Goal: Transaction & Acquisition: Purchase product/service

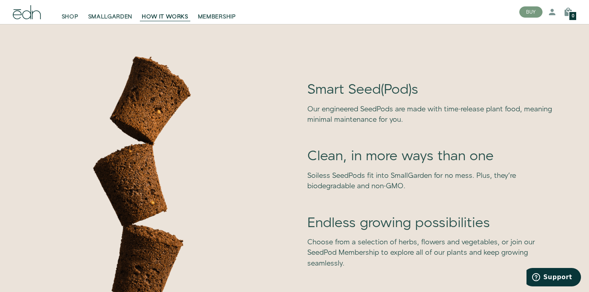
scroll to position [2239, 0]
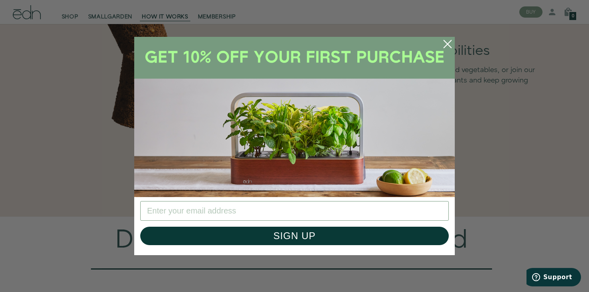
click at [450, 42] on circle "Close dialog" at bounding box center [447, 44] width 18 height 18
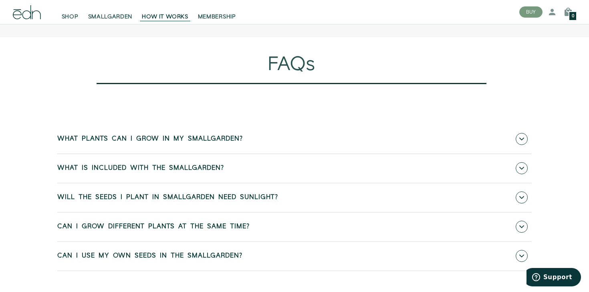
scroll to position [3238, 0]
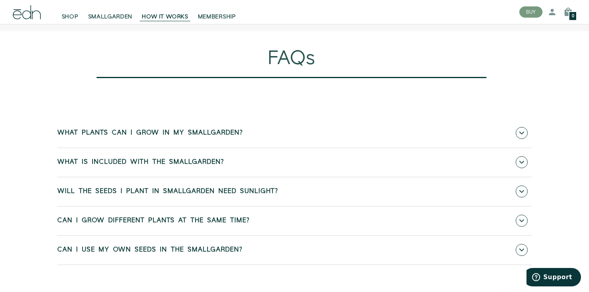
click at [279, 147] on link "What plants can I grow in my SmallGarden?" at bounding box center [294, 133] width 474 height 28
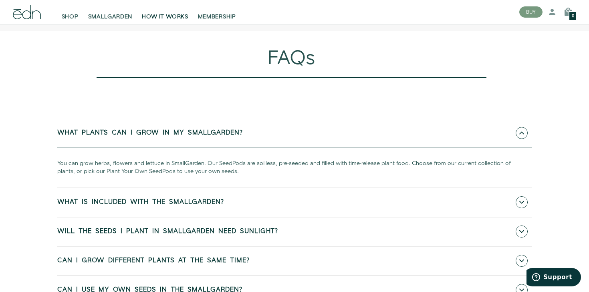
click at [279, 147] on link "What plants can I grow in my SmallGarden?" at bounding box center [294, 133] width 474 height 28
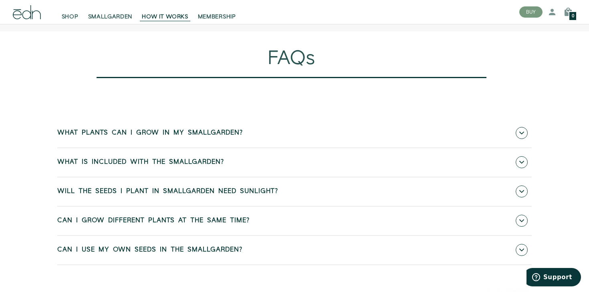
scroll to position [3164, 0]
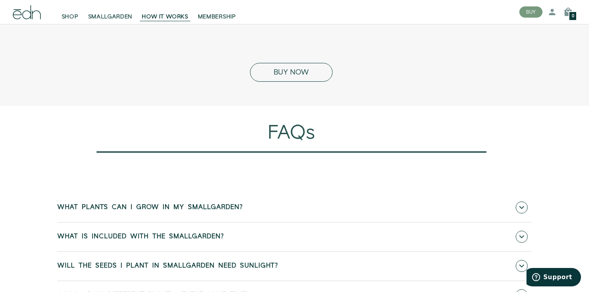
click at [302, 82] on button "BUY NOW" at bounding box center [291, 72] width 82 height 19
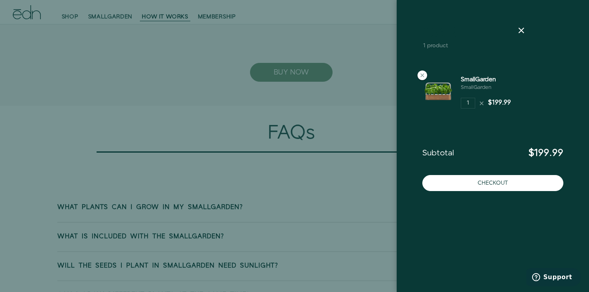
click at [364, 71] on div at bounding box center [294, 146] width 589 height 292
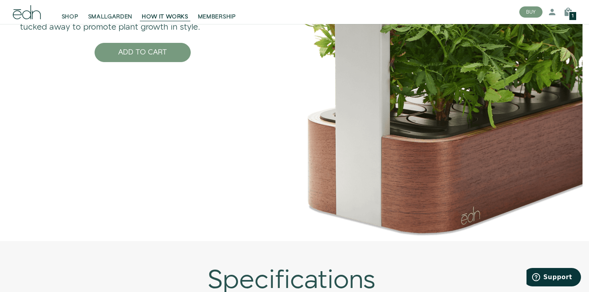
scroll to position [2688, 0]
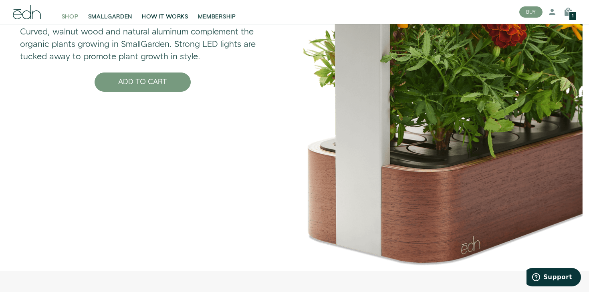
click at [66, 15] on span "SHOP" at bounding box center [70, 17] width 17 height 8
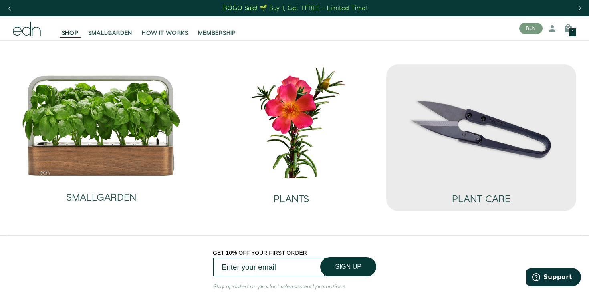
click at [463, 98] on img at bounding box center [480, 121] width 177 height 114
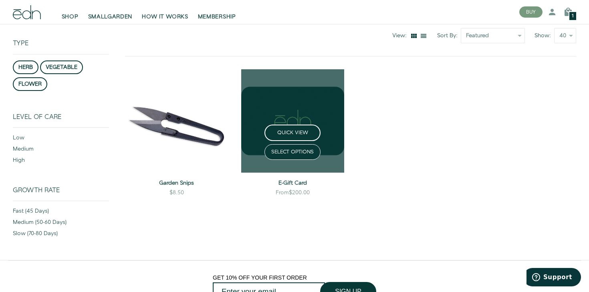
scroll to position [90, 0]
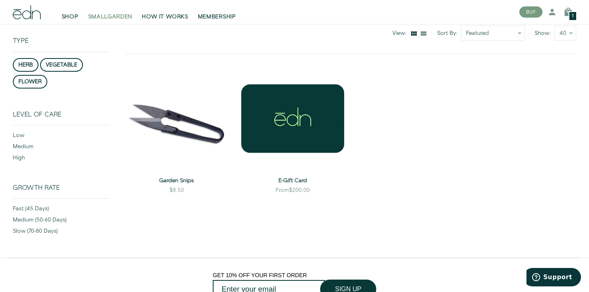
click at [105, 20] on span "SMALLGARDEN" at bounding box center [110, 17] width 44 height 8
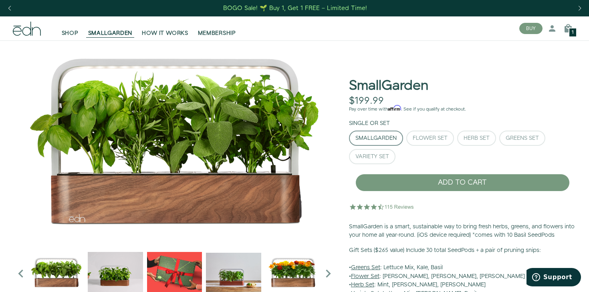
click at [21, 27] on icon at bounding box center [27, 29] width 28 height 14
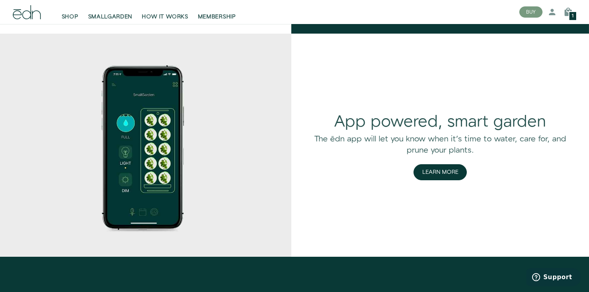
scroll to position [1063, 0]
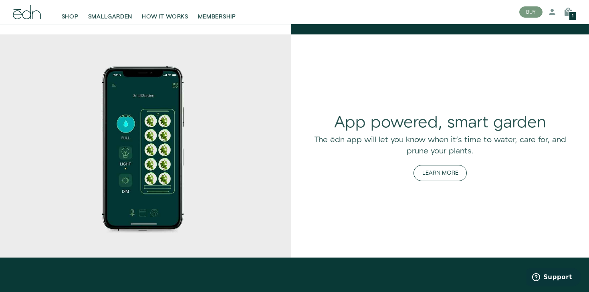
click at [447, 175] on button "Learn More" at bounding box center [439, 173] width 53 height 16
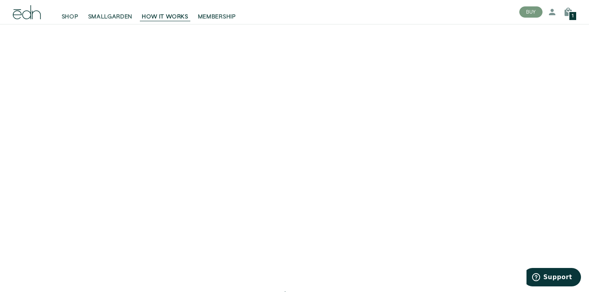
scroll to position [83, 0]
click at [106, 16] on span "SMALLGARDEN" at bounding box center [110, 17] width 44 height 8
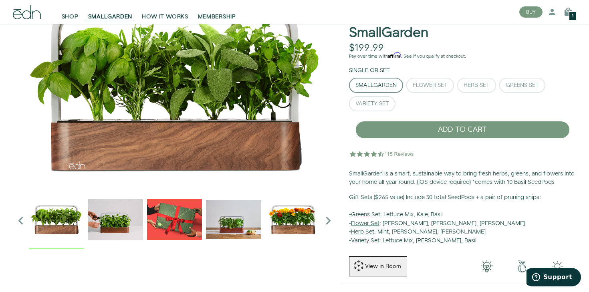
scroll to position [57, 0]
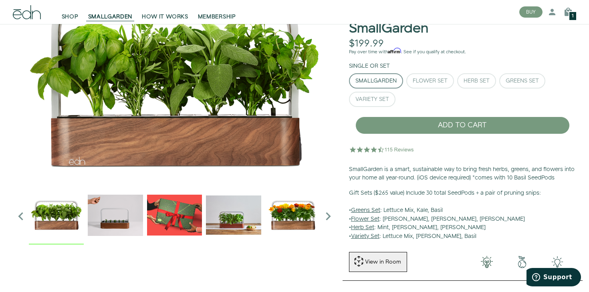
click at [255, 212] on img "4 / 6" at bounding box center [233, 214] width 55 height 55
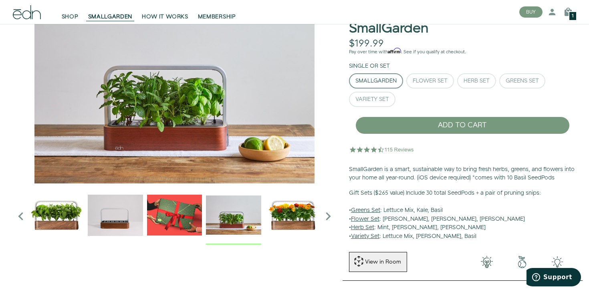
click at [277, 220] on img "5 / 6" at bounding box center [292, 214] width 55 height 55
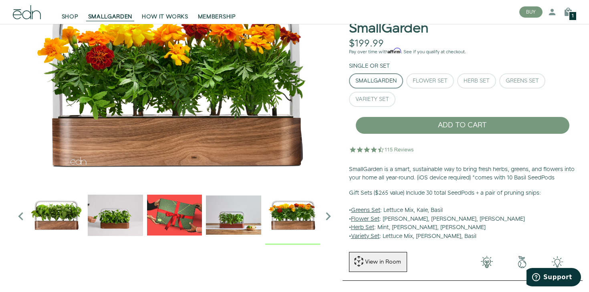
click at [329, 215] on icon "Next slide" at bounding box center [328, 216] width 16 height 16
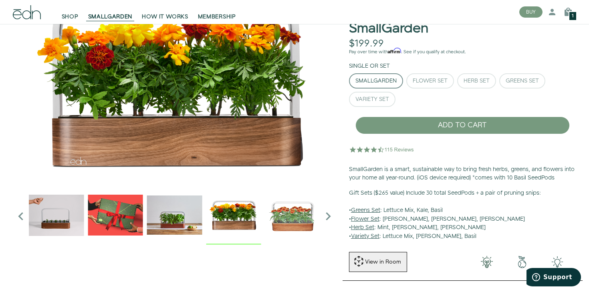
scroll to position [28, 0]
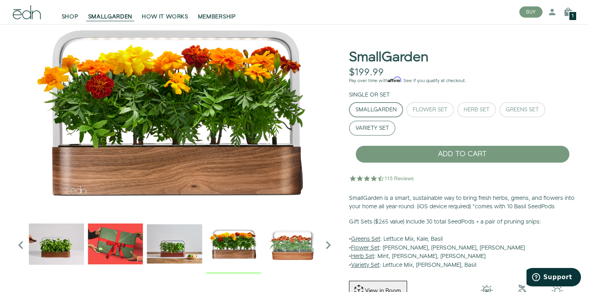
click at [392, 126] on button "Variety Set" at bounding box center [372, 128] width 46 height 15
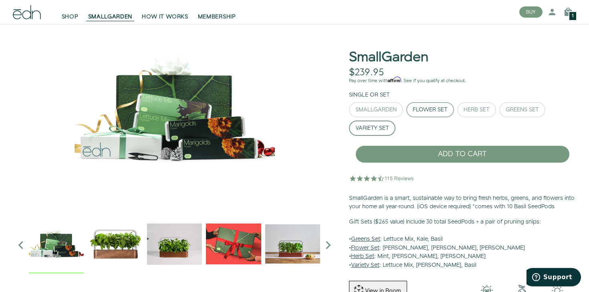
click at [418, 115] on button "Flower Set" at bounding box center [430, 109] width 48 height 15
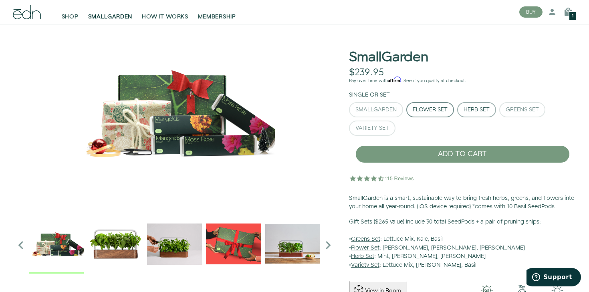
click at [477, 107] on div "Herb Set" at bounding box center [476, 110] width 26 height 6
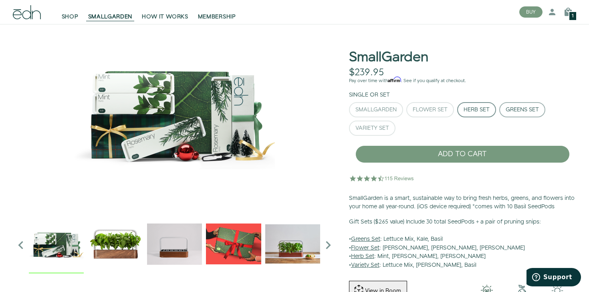
click at [530, 109] on div "Greens Set" at bounding box center [521, 110] width 33 height 6
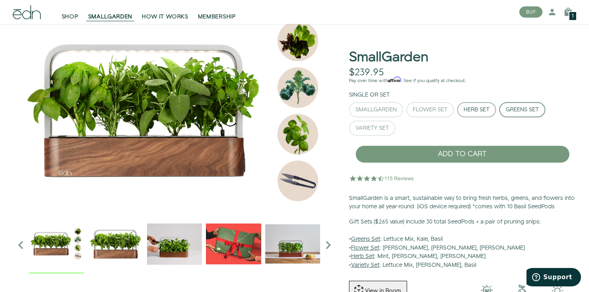
click at [473, 112] on div "Herb Set" at bounding box center [476, 110] width 26 height 6
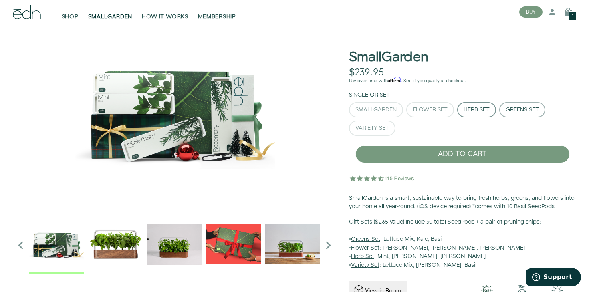
click at [520, 114] on button "Greens Set" at bounding box center [522, 109] width 46 height 15
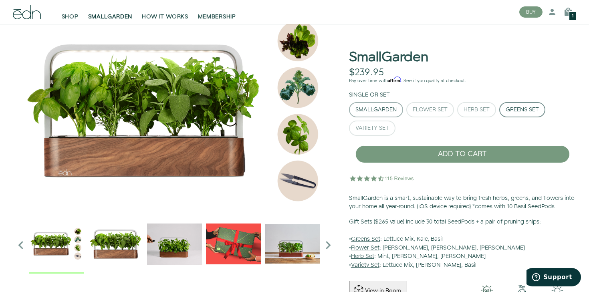
click at [388, 110] on div "SmallGarden" at bounding box center [375, 110] width 41 height 6
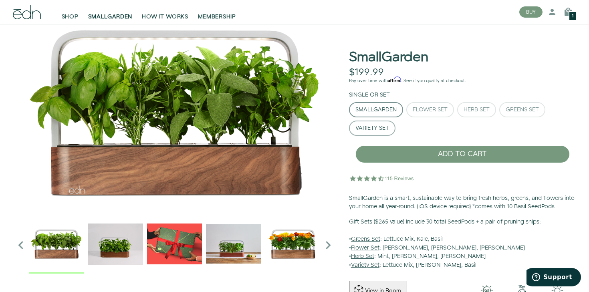
click at [381, 127] on div "Variety Set" at bounding box center [372, 128] width 34 height 6
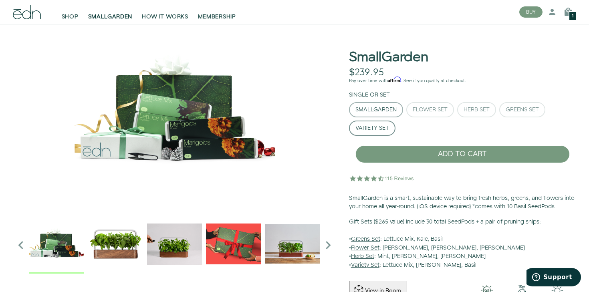
click at [382, 109] on div "SmallGarden" at bounding box center [375, 110] width 41 height 6
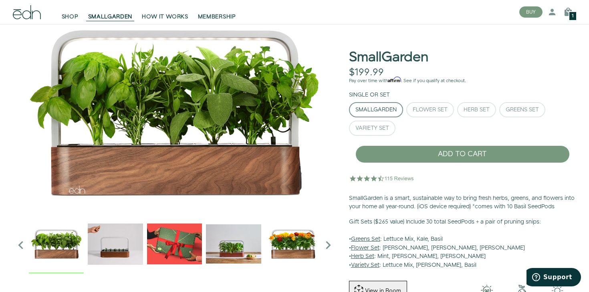
click at [130, 237] on img "2 / 6" at bounding box center [115, 243] width 55 height 55
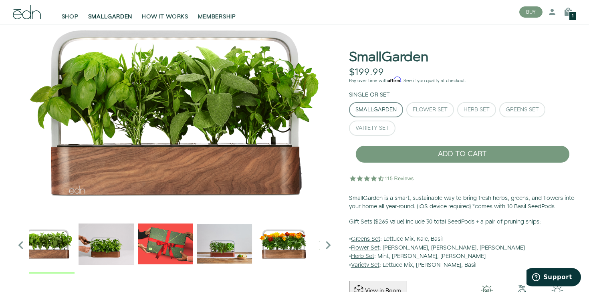
click at [98, 257] on img "2 / 6" at bounding box center [105, 243] width 55 height 55
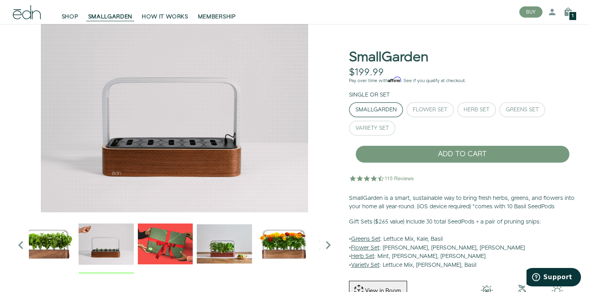
click at [54, 243] on img "1 / 6" at bounding box center [47, 243] width 55 height 55
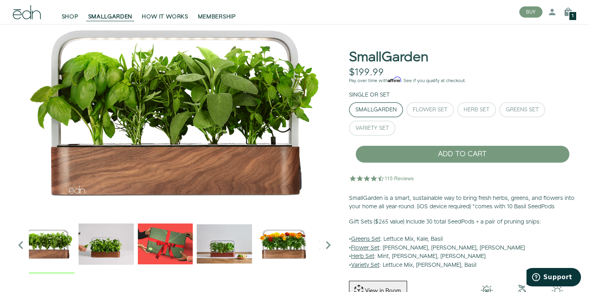
scroll to position [38, 0]
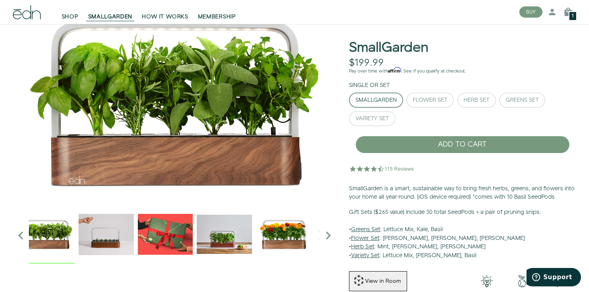
click at [173, 235] on img "3 / 6" at bounding box center [165, 234] width 55 height 55
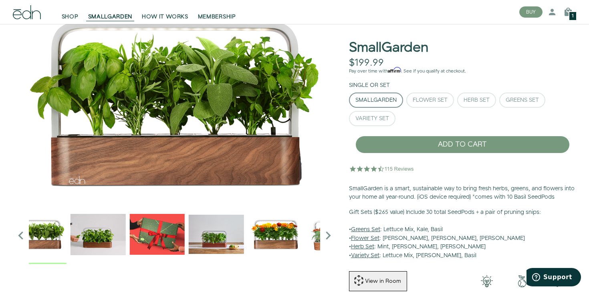
click at [173, 235] on img "3 / 6" at bounding box center [157, 234] width 55 height 55
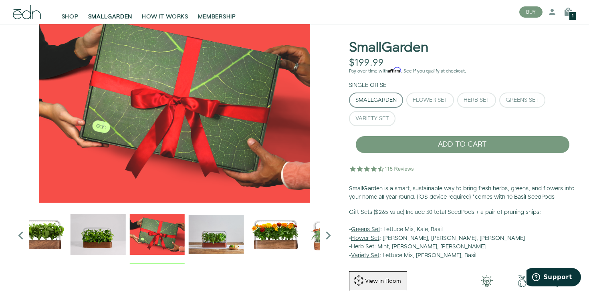
scroll to position [11, 0]
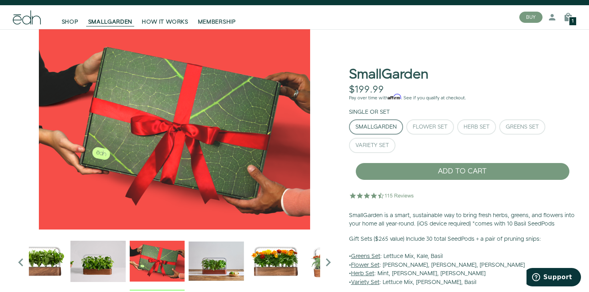
click at [227, 273] on img "4 / 6" at bounding box center [216, 260] width 55 height 55
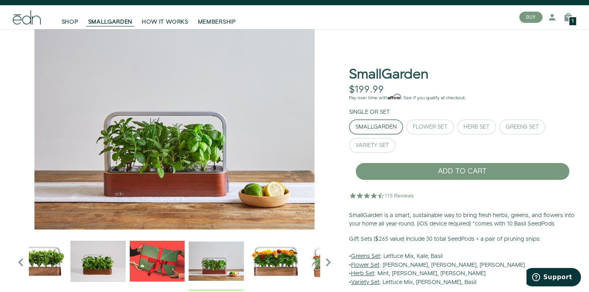
click at [258, 259] on img "5 / 6" at bounding box center [274, 260] width 55 height 55
